Goal: Information Seeking & Learning: Learn about a topic

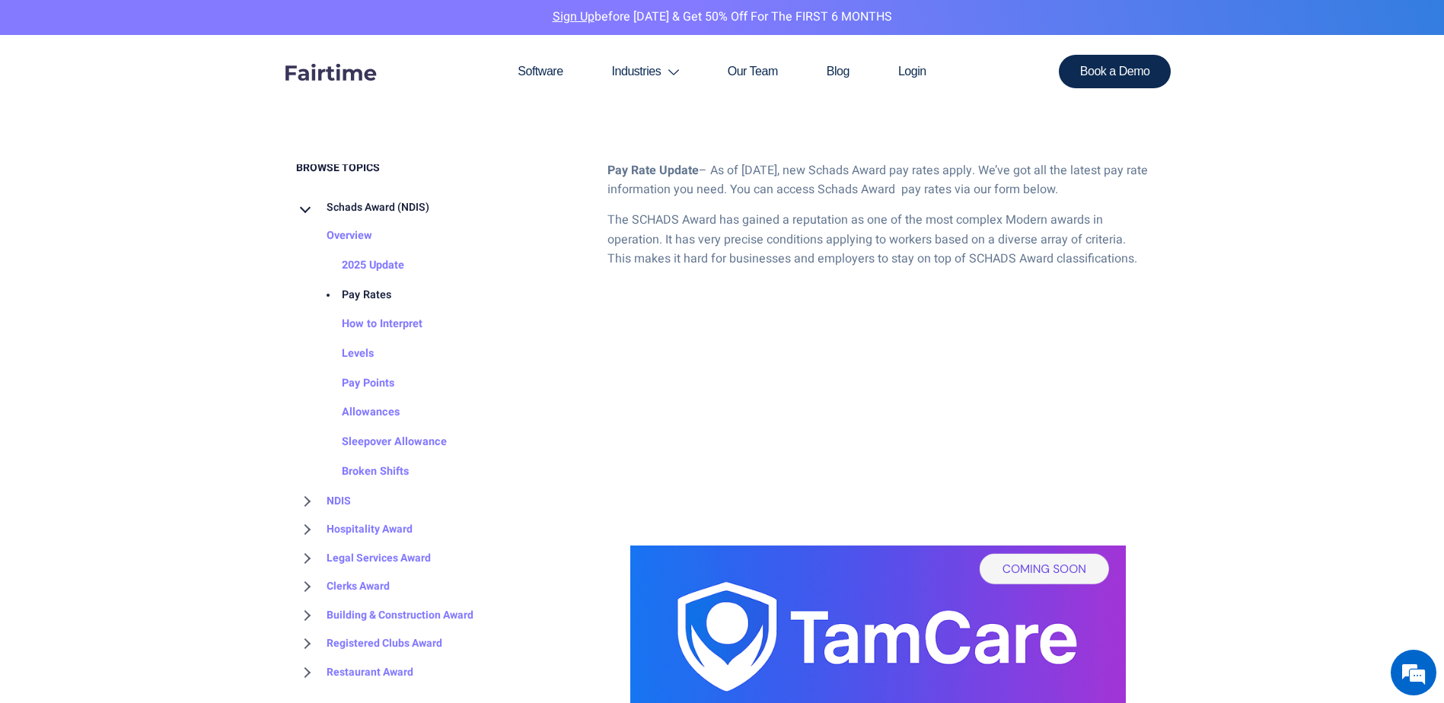
scroll to position [837, 0]
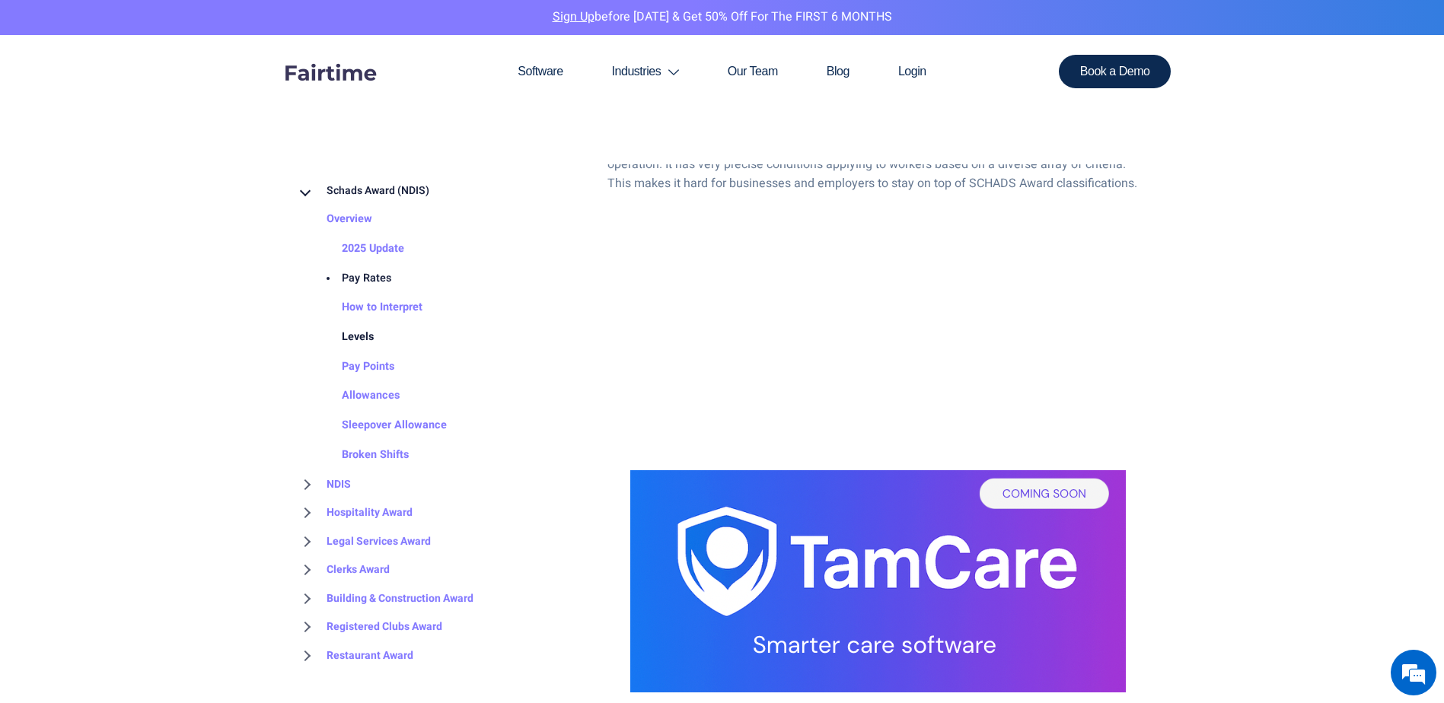
click at [361, 333] on link "Levels" at bounding box center [342, 338] width 62 height 30
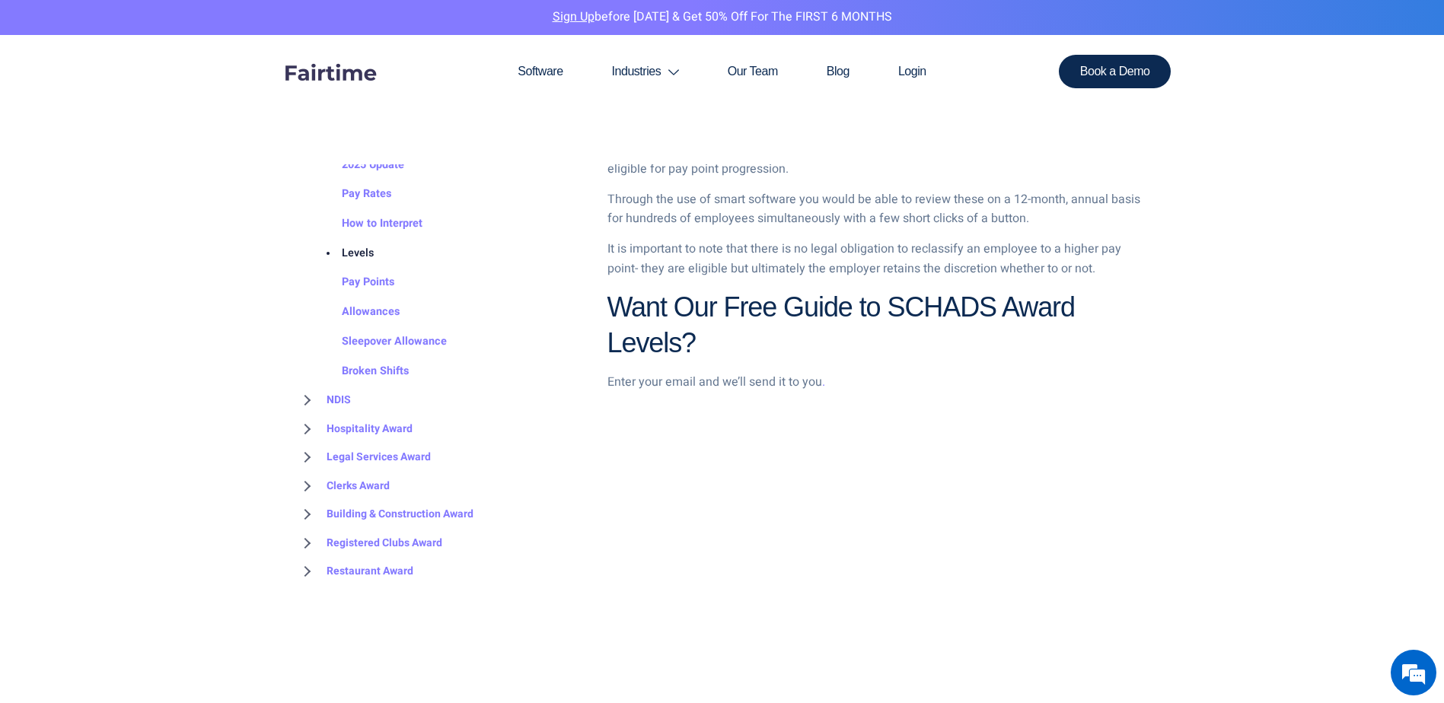
scroll to position [2131, 0]
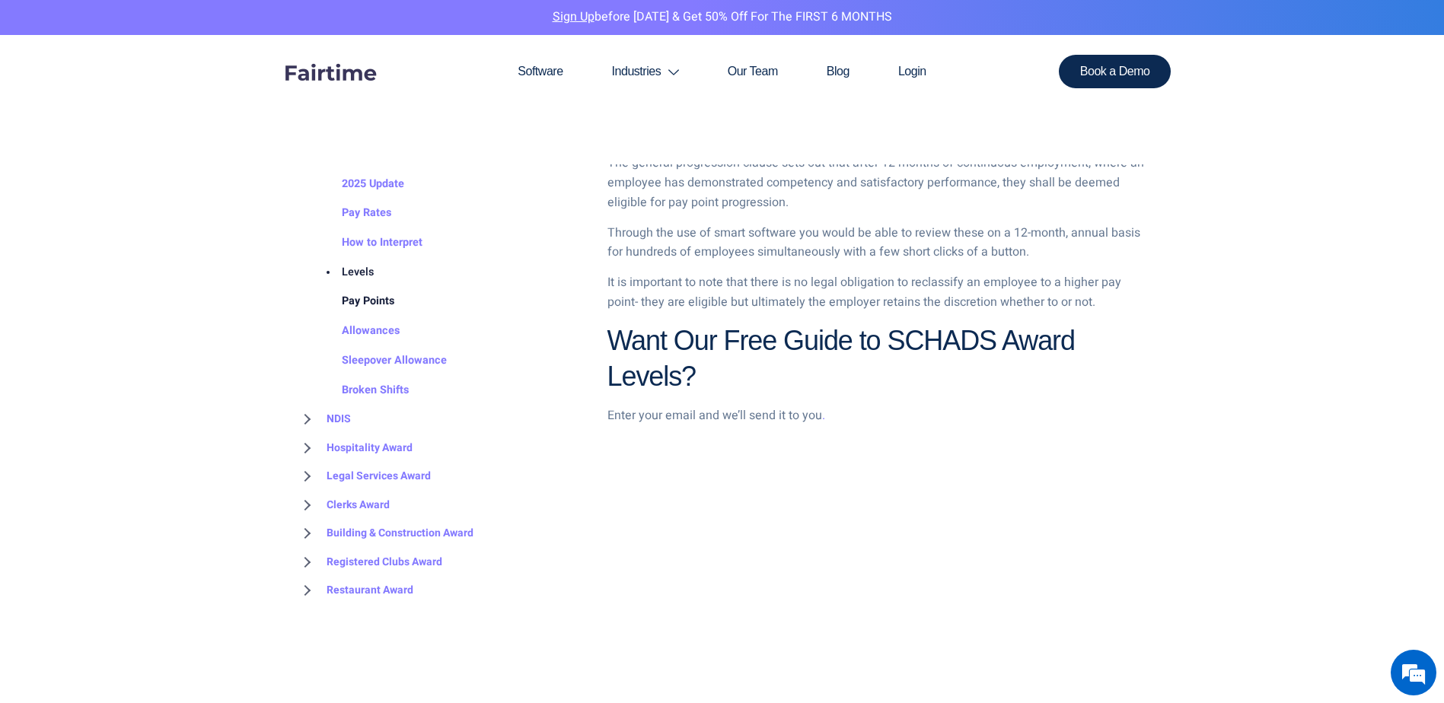
click at [380, 298] on link "Pay Points" at bounding box center [352, 302] width 83 height 30
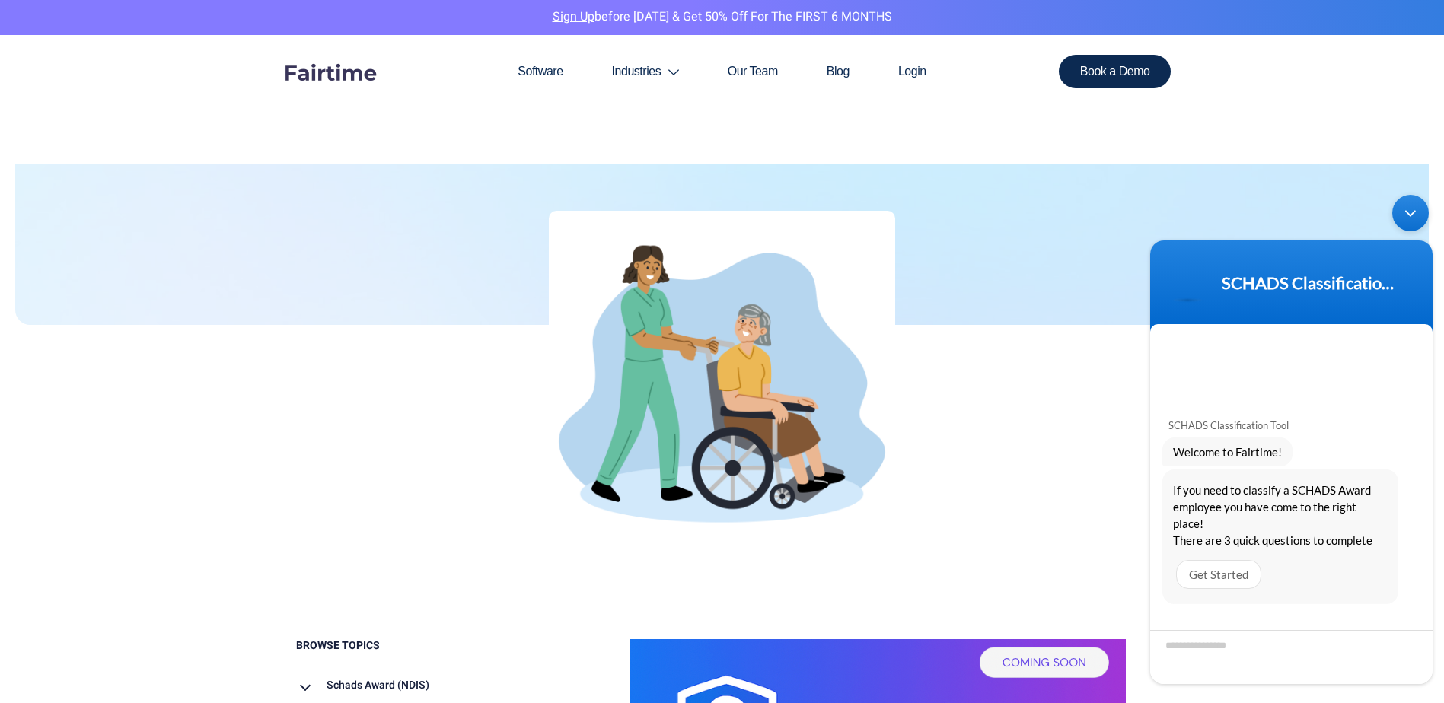
scroll to position [152, 0]
